Goal: Transaction & Acquisition: Purchase product/service

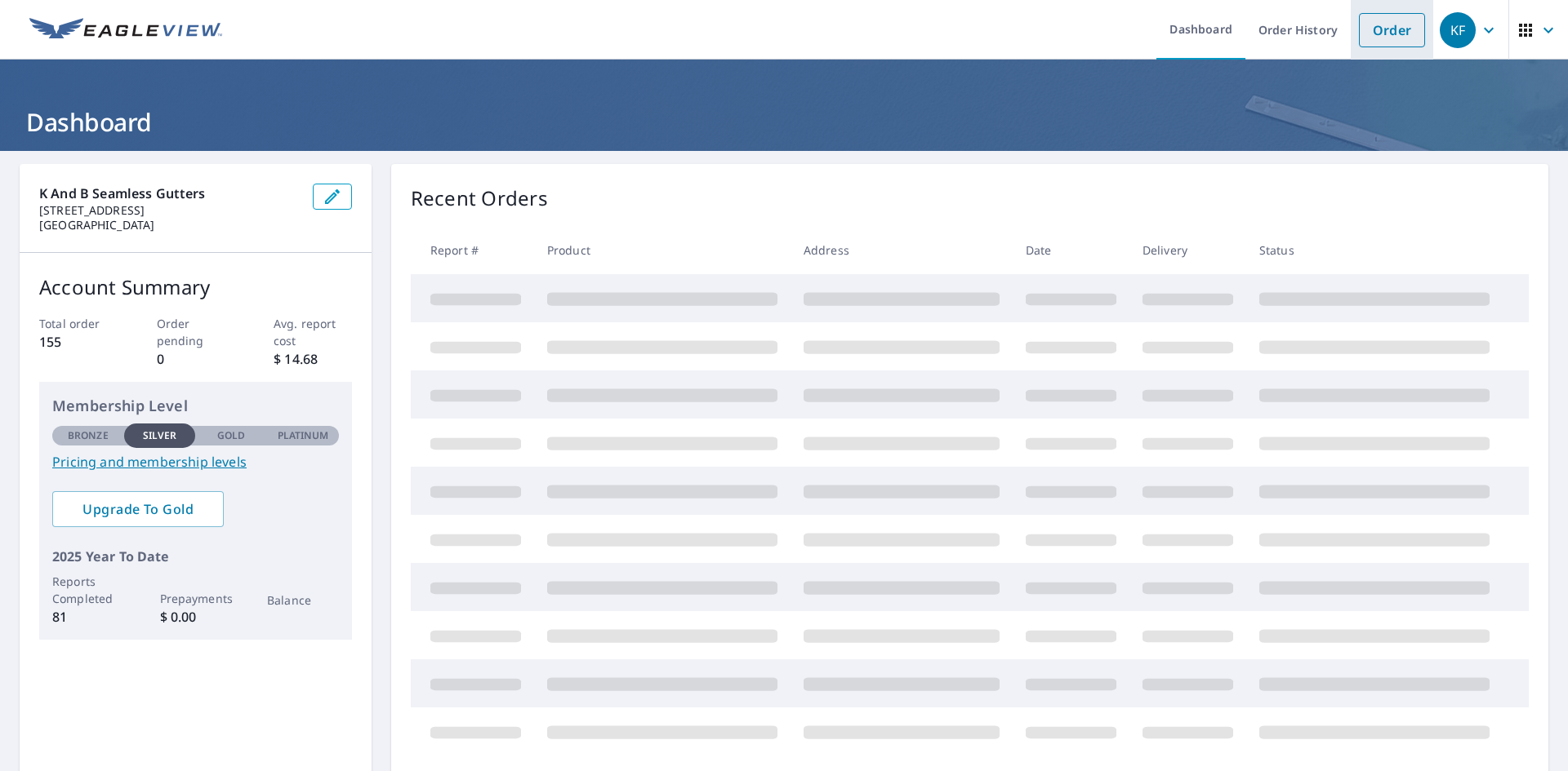
click at [1389, 26] on link "Order" at bounding box center [1392, 30] width 66 height 35
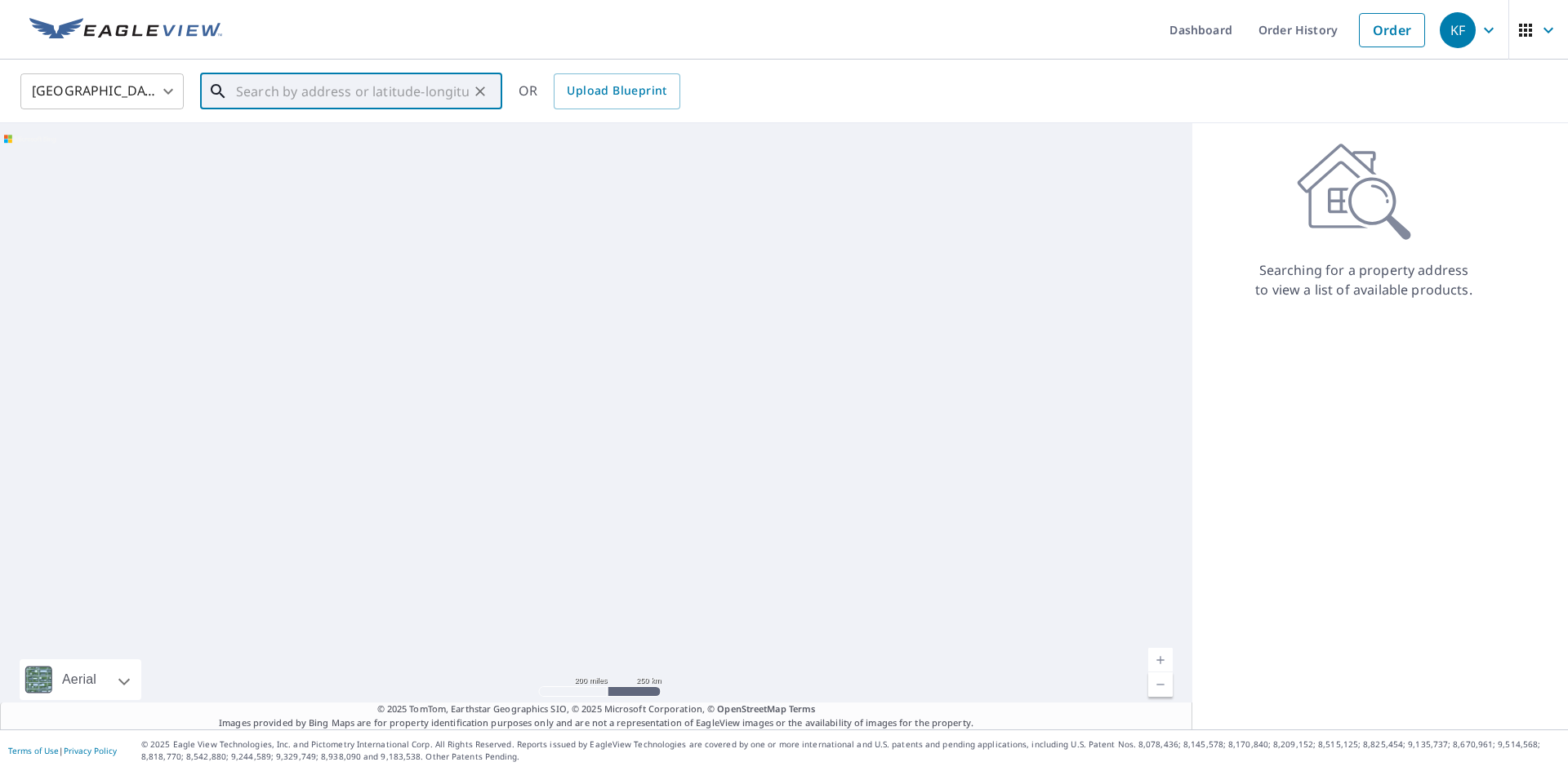
click at [286, 94] on input "text" at bounding box center [352, 91] width 233 height 46
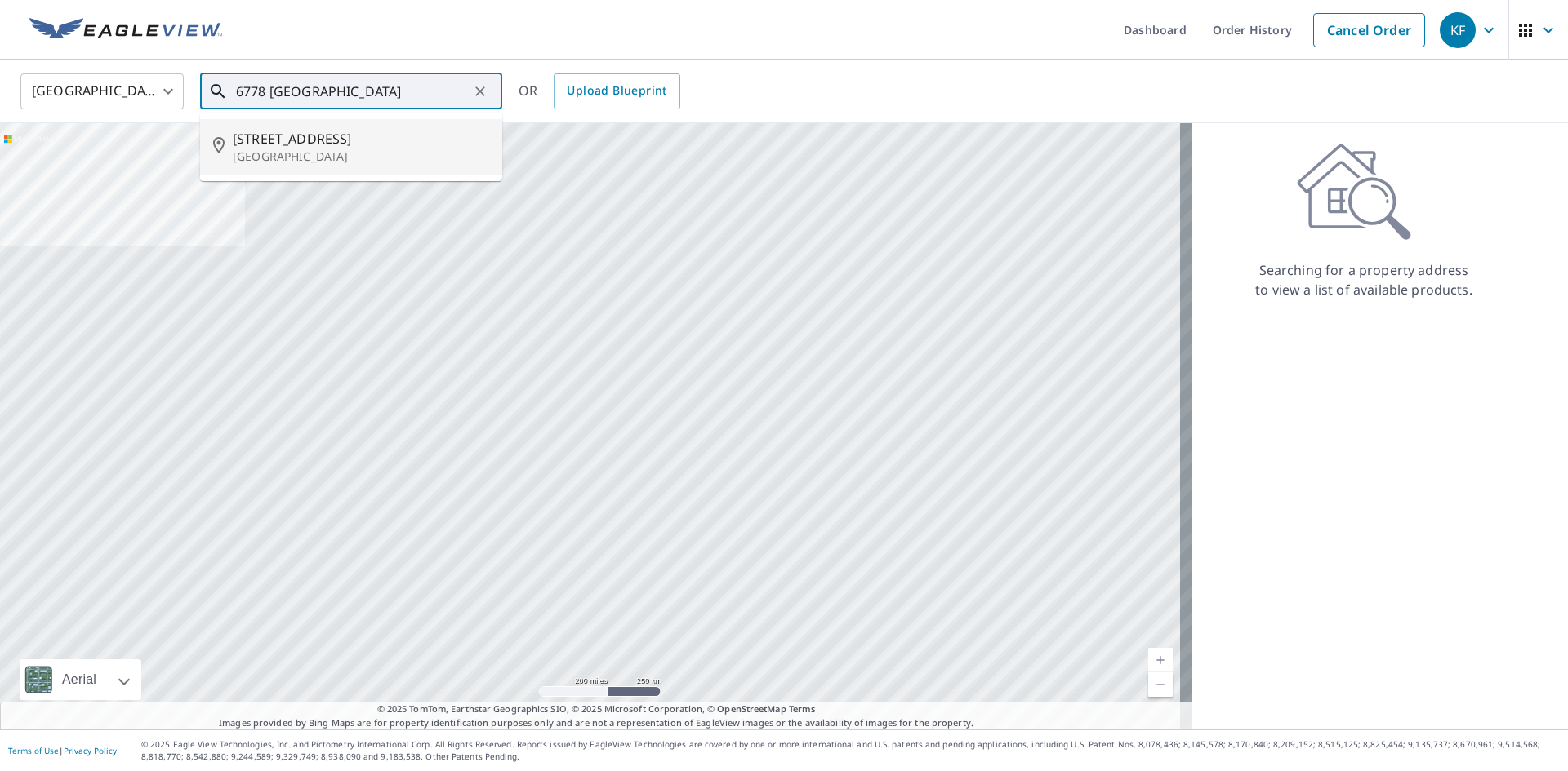
click at [336, 162] on p "[GEOGRAPHIC_DATA]" at bounding box center [361, 157] width 256 height 16
type input "[STREET_ADDRESS]"
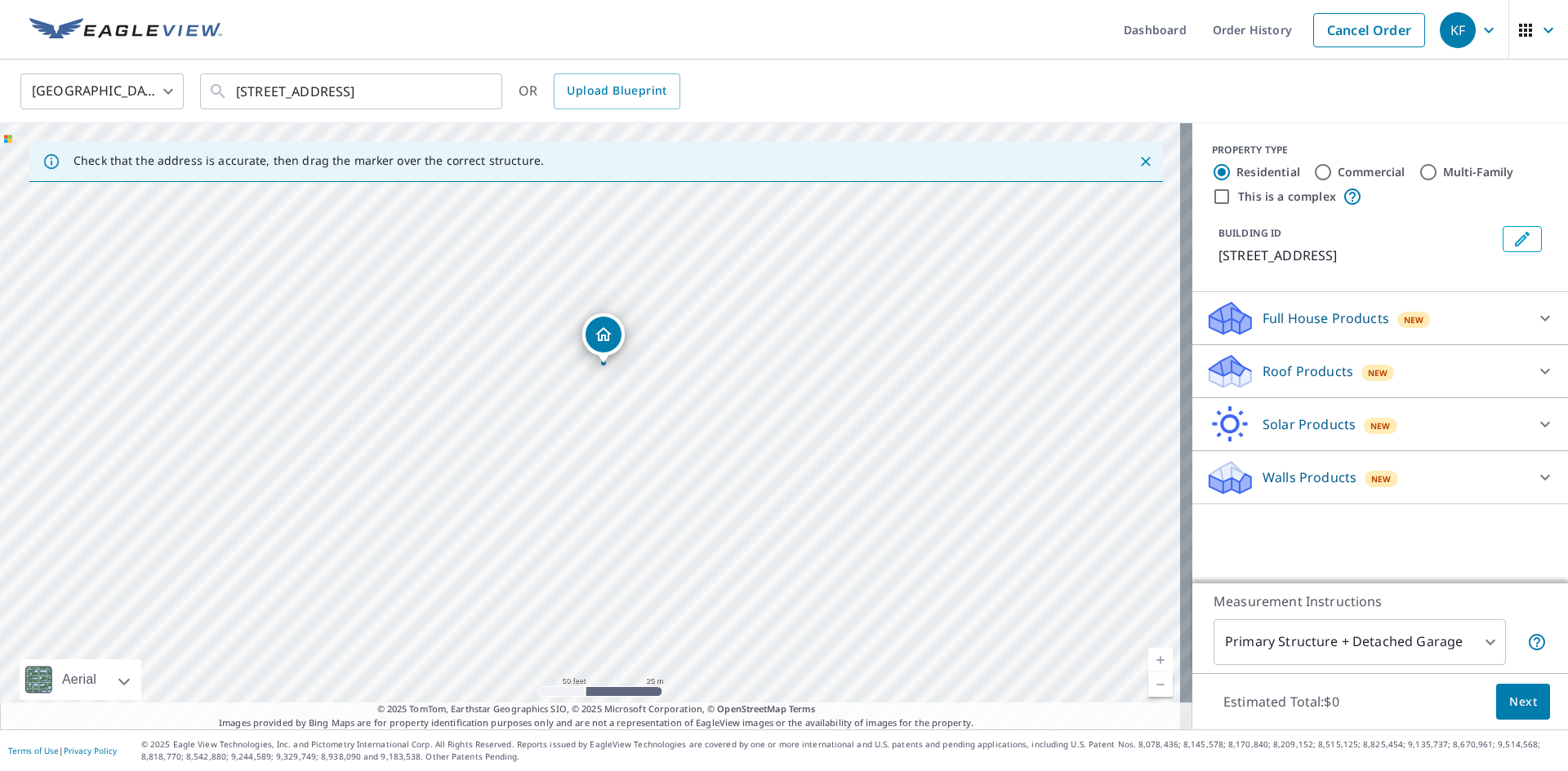
click at [1509, 694] on span "Next" at bounding box center [1523, 702] width 28 height 21
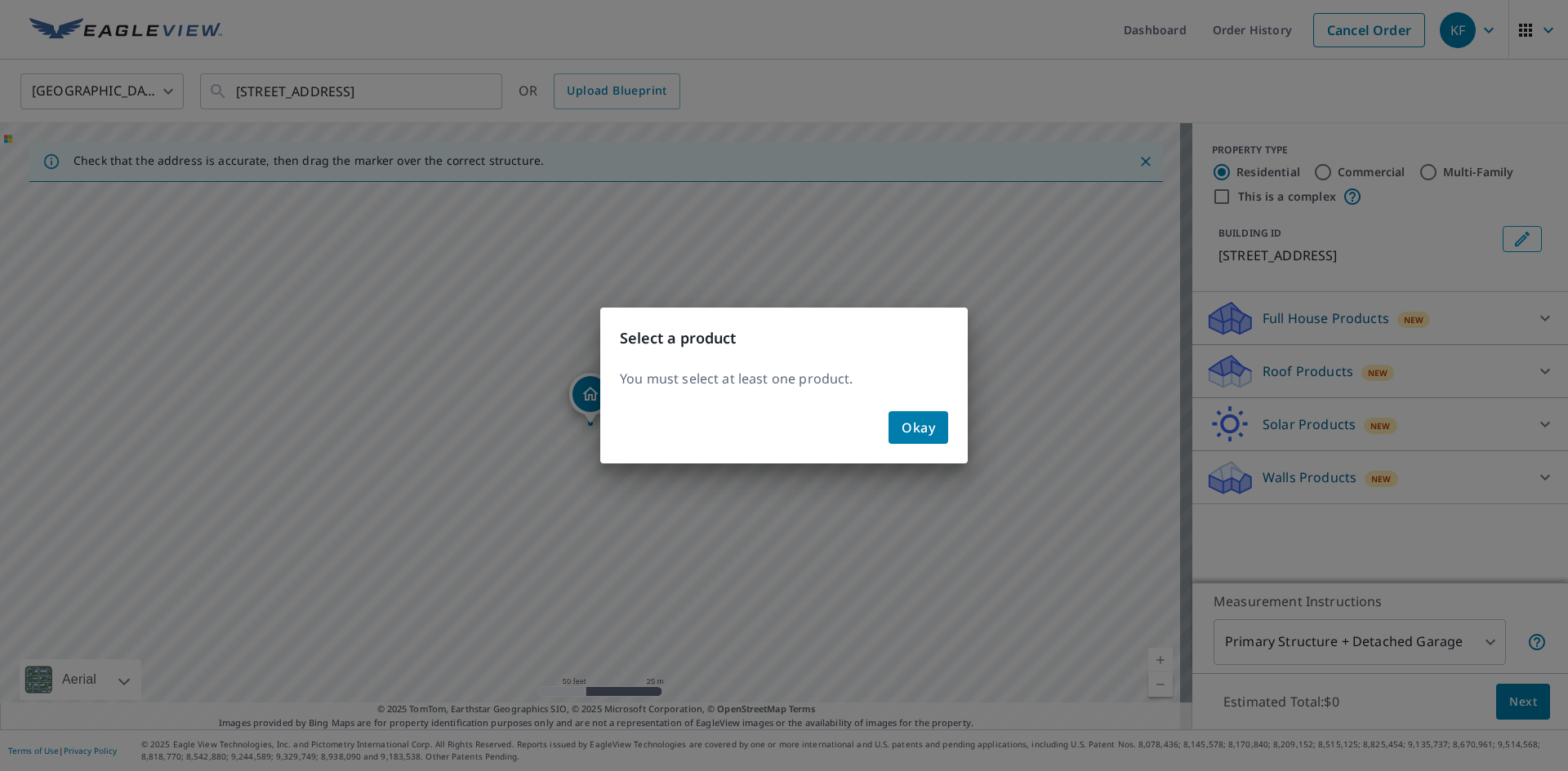
click at [1287, 369] on div "Select a product You must select at least one product. Okay" at bounding box center [784, 385] width 1568 height 771
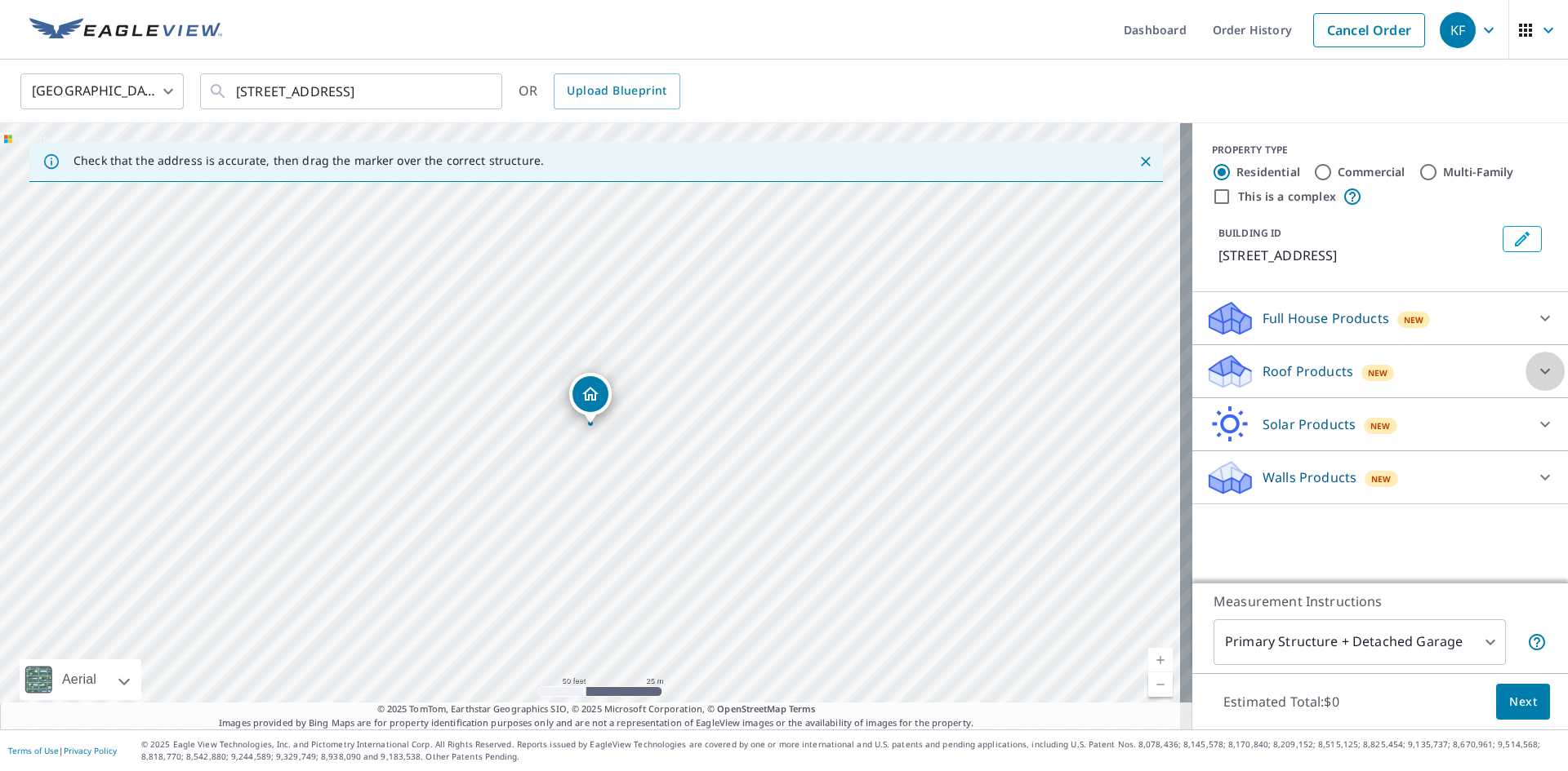
click at [1535, 370] on icon at bounding box center [1545, 371] width 20 height 20
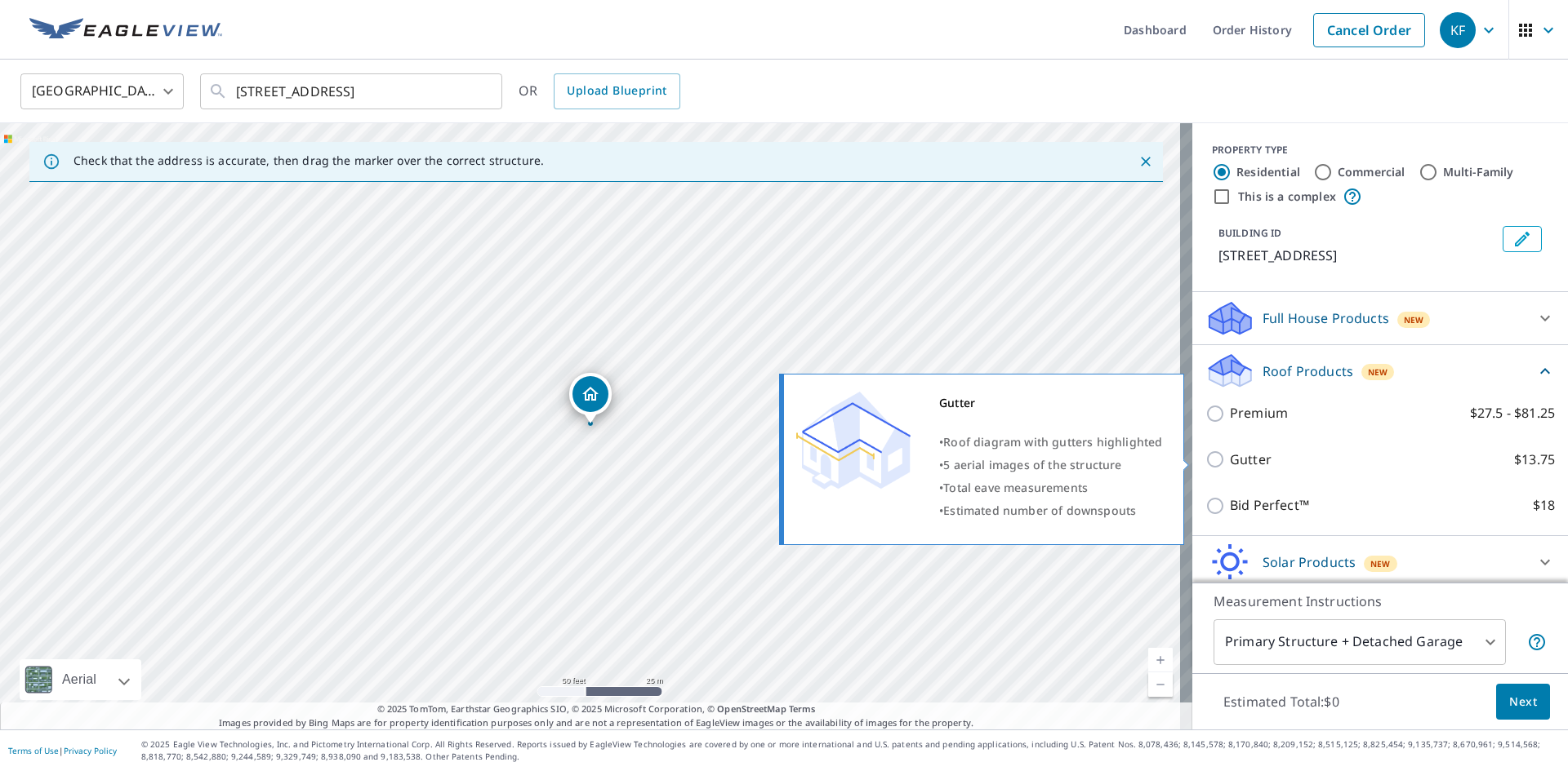
click at [1205, 453] on input "Gutter $13.75" at bounding box center [1217, 460] width 25 height 20
checkbox input "true"
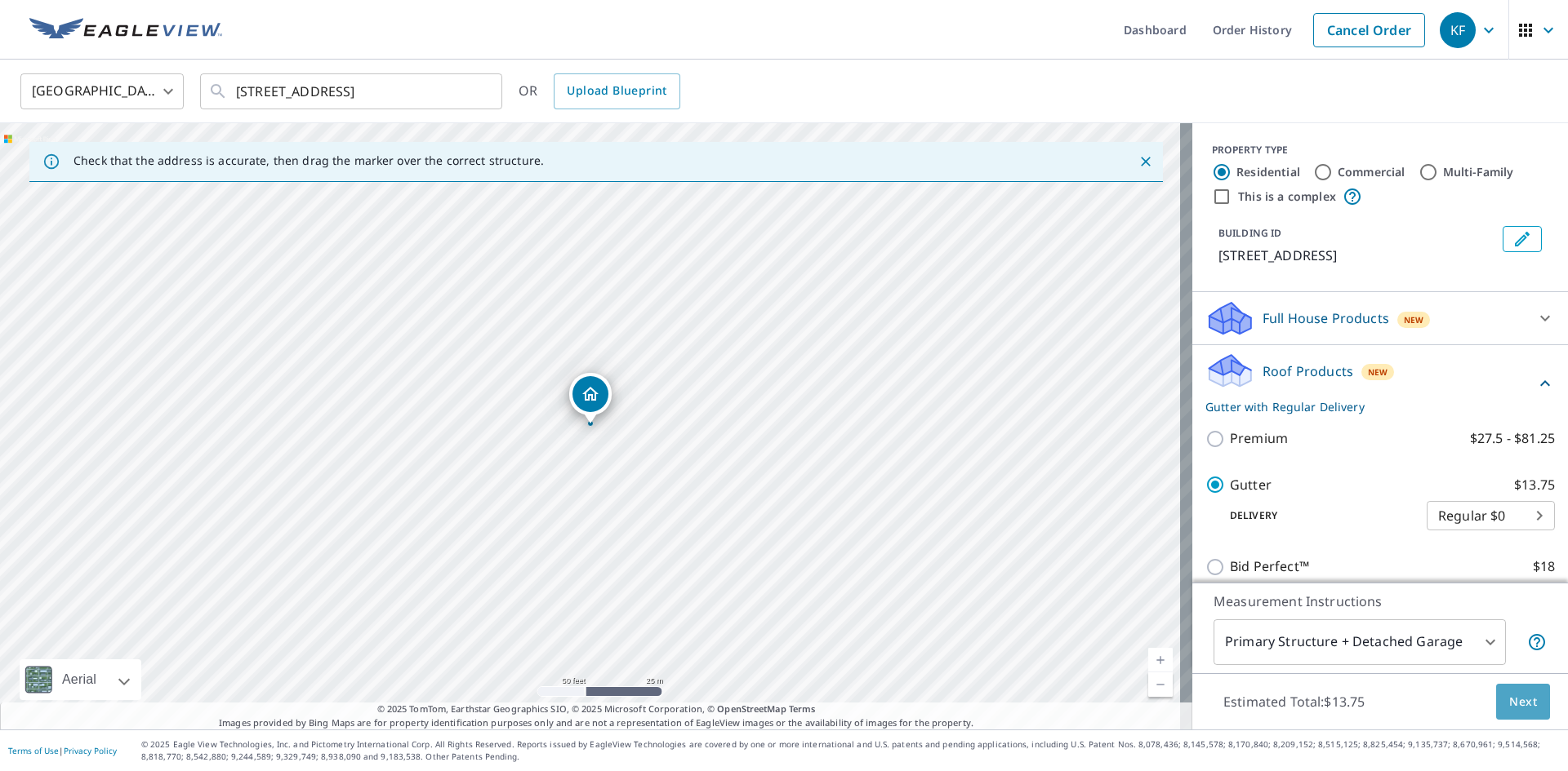
click at [1515, 699] on span "Next" at bounding box center [1523, 702] width 28 height 21
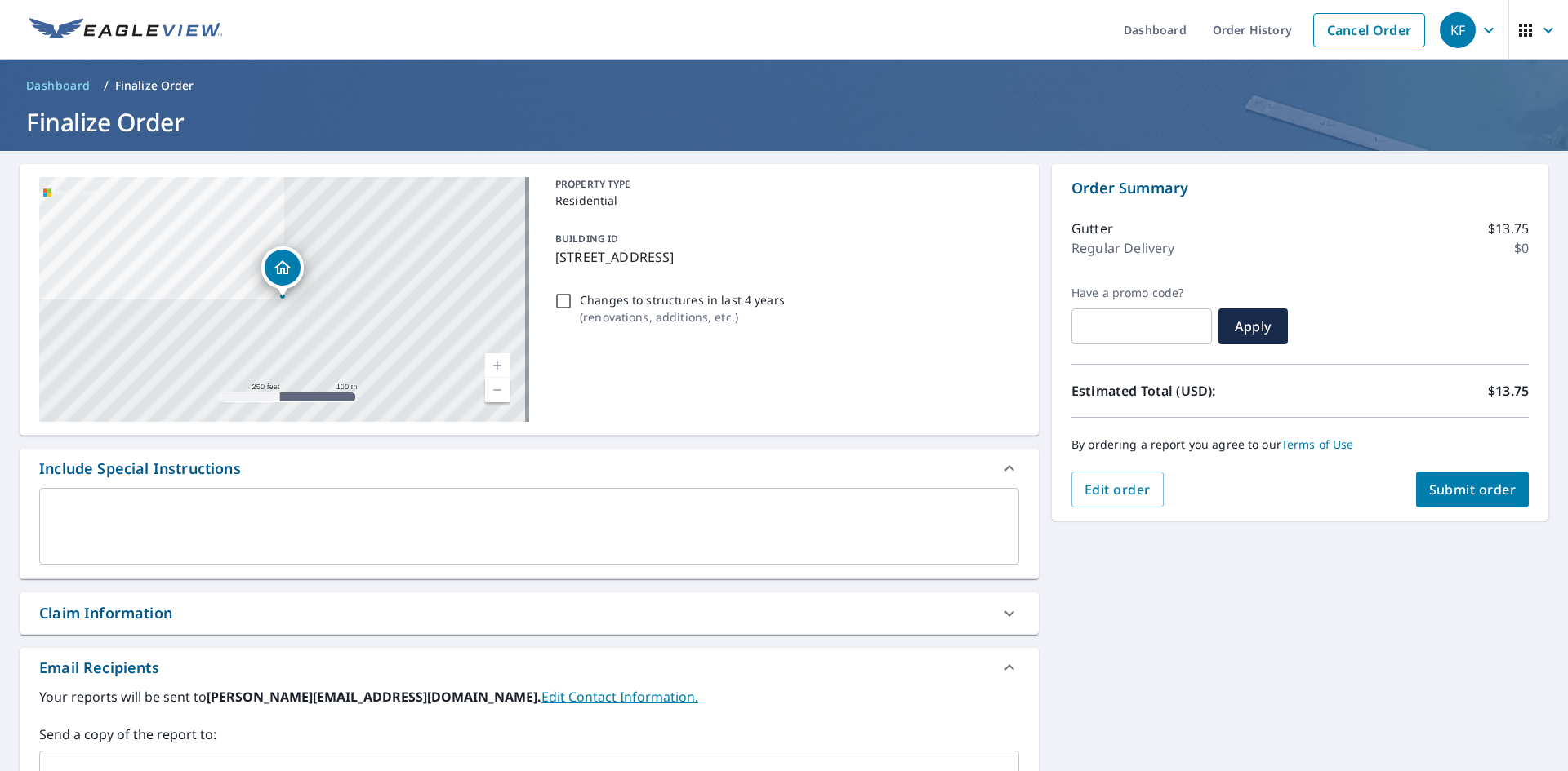
click at [1479, 494] on span "Submit order" at bounding box center [1473, 490] width 87 height 18
